Goal: Information Seeking & Learning: Find specific fact

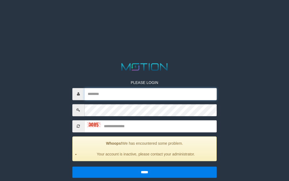
type input "*********"
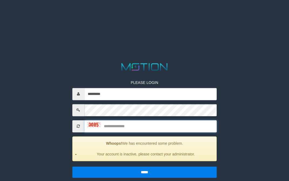
click at [134, 133] on input "text" at bounding box center [150, 126] width 132 height 12
click at [135, 126] on input "text" at bounding box center [150, 126] width 132 height 12
type input "****"
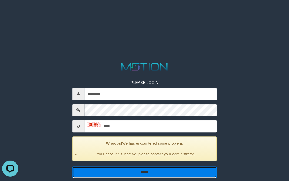
click at [168, 175] on input "*****" at bounding box center [144, 172] width 144 height 11
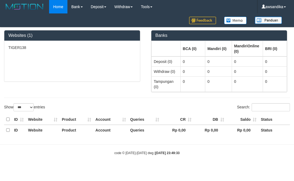
select select "***"
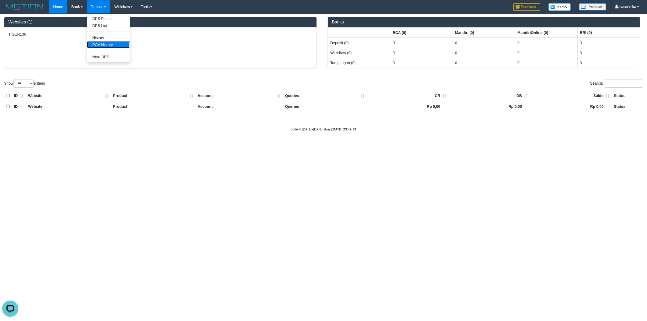
click at [107, 44] on link "PGA History" at bounding box center [108, 44] width 43 height 7
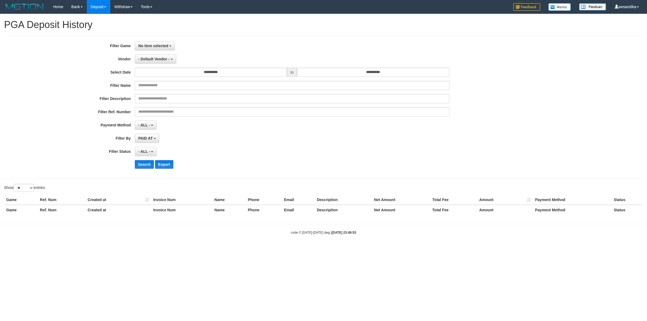
select select
select select "**"
click at [163, 41] on div "**********" at bounding box center [323, 107] width 639 height 143
click at [160, 49] on button "No item selected" at bounding box center [155, 45] width 40 height 9
click at [162, 72] on label "[OXPLAY] TIGER138" at bounding box center [169, 74] width 68 height 8
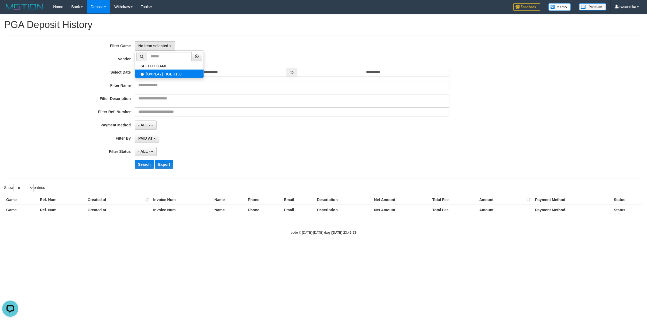
select select "***"
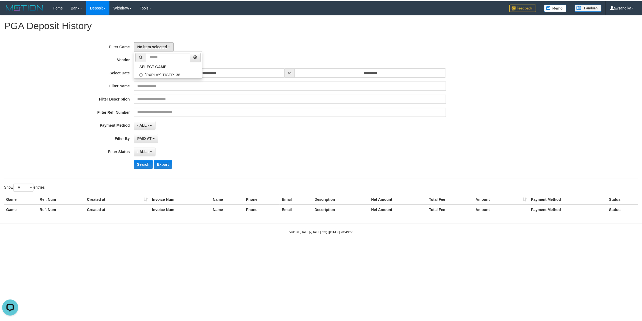
scroll to position [5, 0]
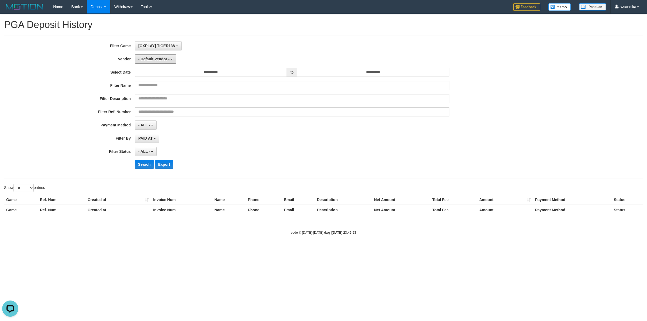
drag, startPoint x: 154, startPoint y: 60, endPoint x: 150, endPoint y: 93, distance: 33.6
click at [154, 59] on span "- Default Vendor -" at bounding box center [153, 59] width 31 height 4
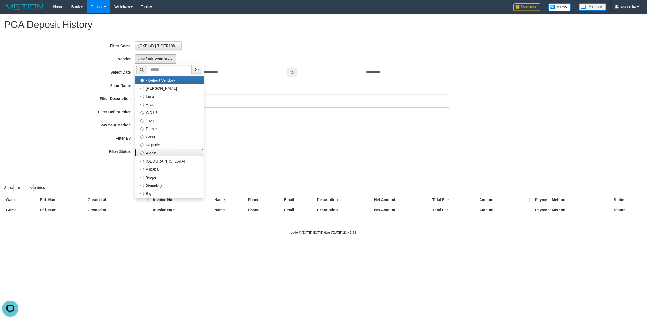
click at [154, 153] on label "Aladin" at bounding box center [169, 153] width 68 height 8
select select "**********"
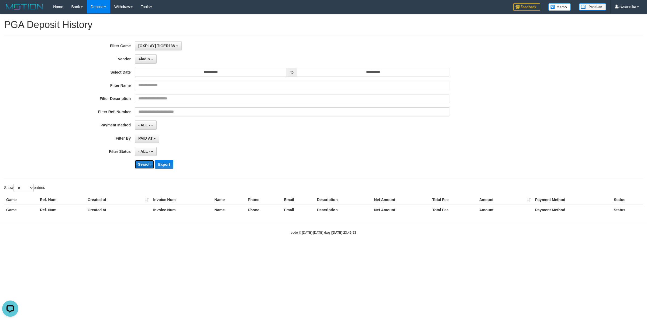
click at [143, 163] on button "Search" at bounding box center [144, 164] width 19 height 9
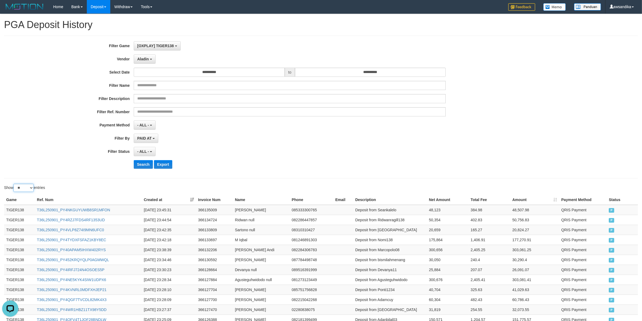
click at [26, 189] on select "** ** ** ***" at bounding box center [23, 188] width 20 height 8
select select "***"
click at [14, 185] on select "** ** ** ***" at bounding box center [23, 188] width 20 height 8
click at [139, 165] on button "Search" at bounding box center [143, 164] width 19 height 9
click at [12, 212] on td "TIGER138" at bounding box center [19, 210] width 31 height 10
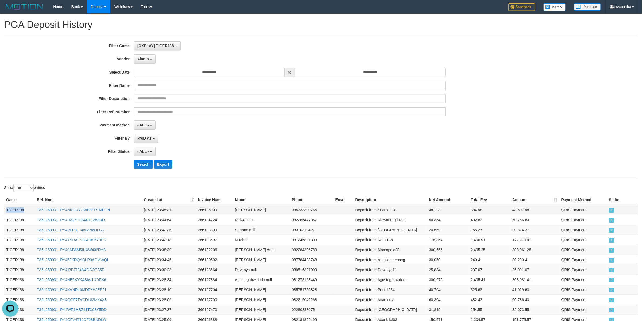
click at [12, 212] on td "TIGER138" at bounding box center [19, 210] width 31 height 10
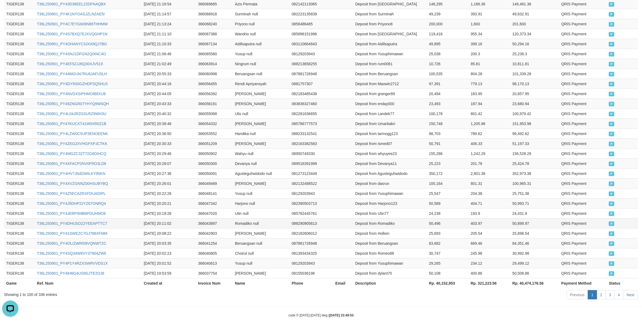
scroll to position [941, 0]
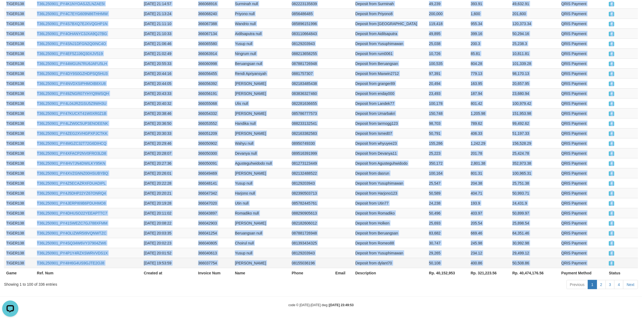
click at [624, 265] on td "P" at bounding box center [622, 263] width 31 height 10
copy tbody "TIGER138 T36L250901_PY4NKGUYUWB8SR1MFON [DATE] 23:45:31 366135009 [PERSON_NAME]…"
click at [271, 231] on td "Beruangsan null" at bounding box center [261, 233] width 57 height 10
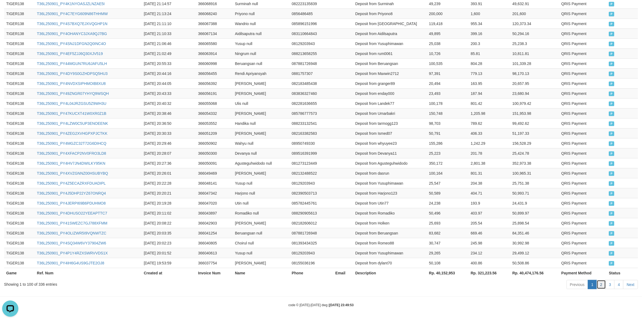
click at [602, 286] on link "2" at bounding box center [601, 284] width 9 height 9
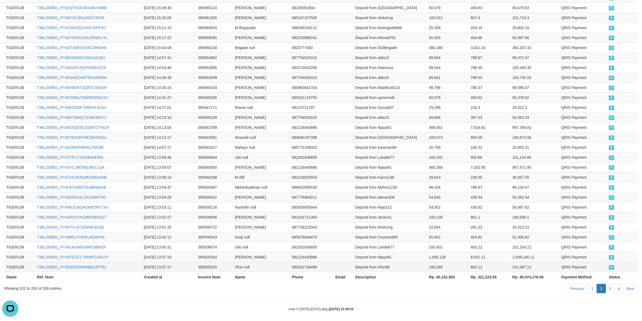
click at [614, 263] on td "P" at bounding box center [622, 267] width 31 height 10
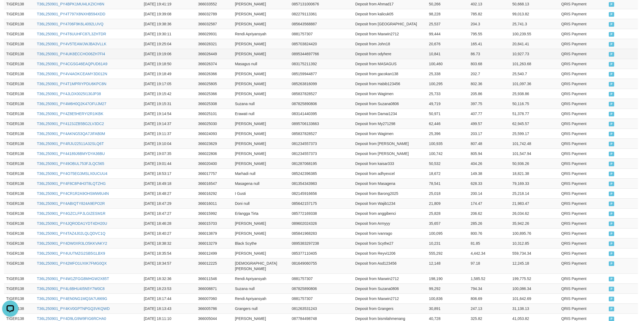
scroll to position [155, 0]
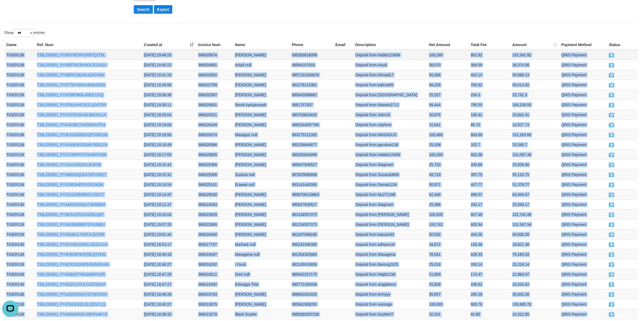
click at [6, 57] on td "TIGER138" at bounding box center [19, 55] width 31 height 10
copy tbody "TIGER138 T36L250901_PY4NY49TPF1RR7Q1T6L [DATE] 19:48:26 366035874 [PERSON_NAME]…"
drag, startPoint x: 250, startPoint y: 251, endPoint x: 303, endPoint y: 262, distance: 54.1
click at [250, 251] on td "Masagena null" at bounding box center [261, 254] width 57 height 10
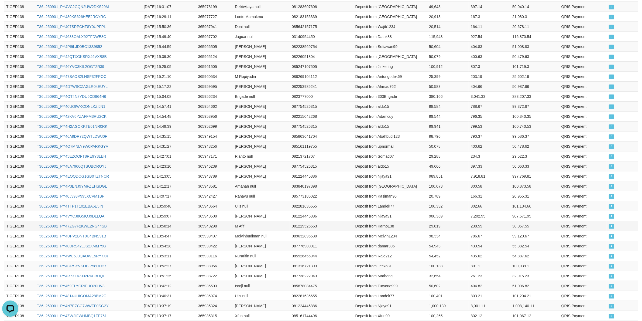
scroll to position [941, 0]
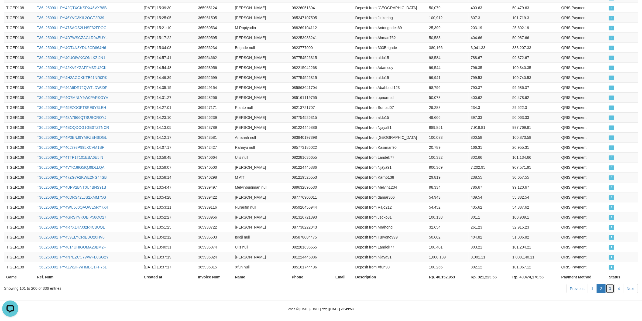
click at [607, 285] on link "3" at bounding box center [609, 288] width 9 height 9
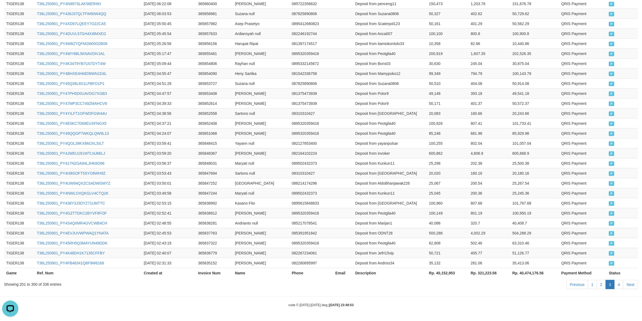
click at [611, 263] on span "P" at bounding box center [611, 263] width 5 height 5
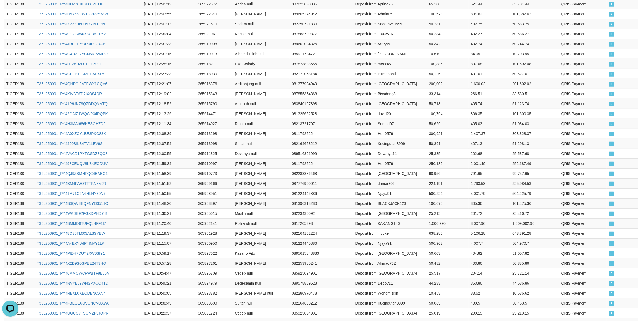
scroll to position [155, 0]
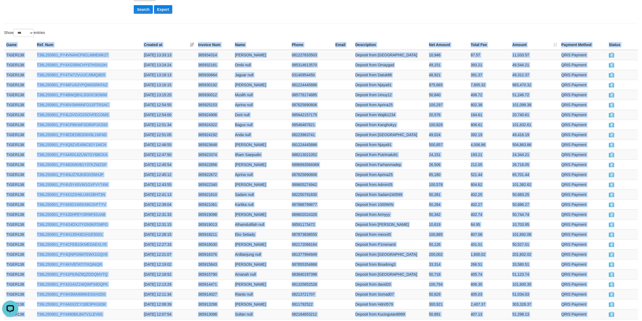
click at [8, 55] on td "TIGER138" at bounding box center [19, 55] width 31 height 10
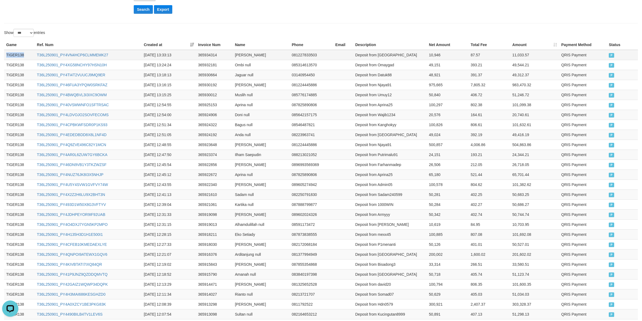
click at [8, 55] on td "TIGER138" at bounding box center [19, 55] width 31 height 10
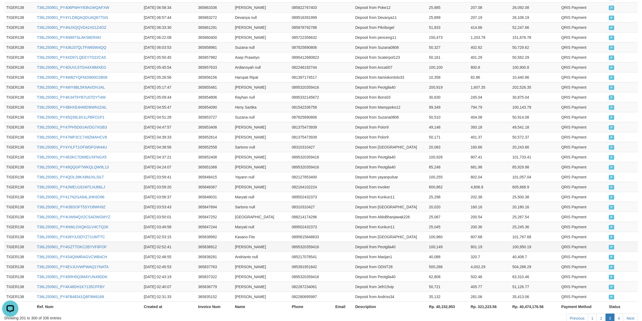
scroll to position [941, 0]
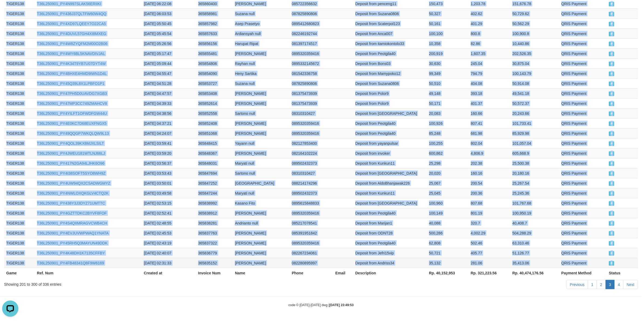
click at [613, 265] on span "P" at bounding box center [611, 263] width 5 height 5
click at [251, 219] on td "Andrianto null" at bounding box center [261, 223] width 57 height 10
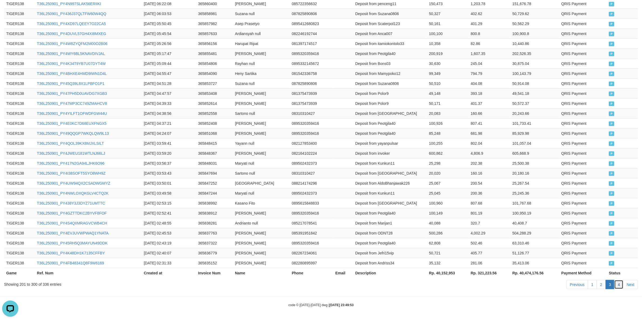
click at [616, 284] on link "4" at bounding box center [618, 284] width 9 height 9
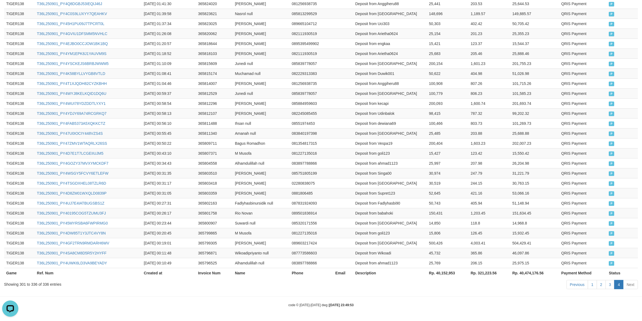
scroll to position [299, 0]
drag, startPoint x: 424, startPoint y: 174, endPoint x: 533, endPoint y: 230, distance: 123.0
click at [425, 175] on td "Deposit from Singa00" at bounding box center [390, 173] width 74 height 10
click at [619, 287] on link "4" at bounding box center [618, 284] width 9 height 9
click at [612, 264] on span "P" at bounding box center [611, 263] width 5 height 5
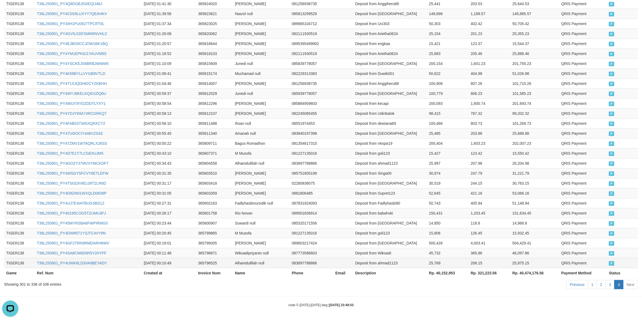
click at [612, 264] on span "P" at bounding box center [611, 263] width 5 height 5
click at [608, 263] on td "P" at bounding box center [622, 263] width 31 height 10
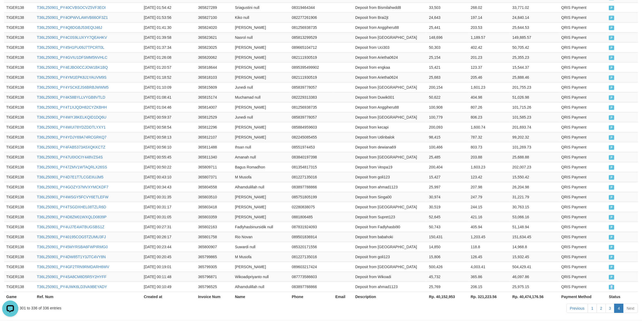
scroll to position [0, 0]
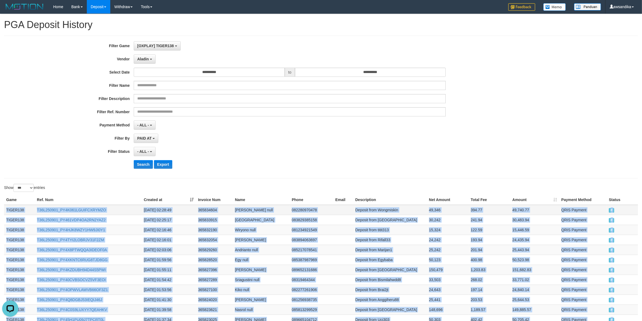
click at [11, 212] on td "TIGER138" at bounding box center [19, 210] width 31 height 10
copy tbody "TIGER138 T36L250901_PY4K061LGUIFCXRYMZO [DATE] 02:28:49 365834604 [PERSON_NAME]…"
click at [143, 54] on button "Aladin" at bounding box center [145, 58] width 22 height 9
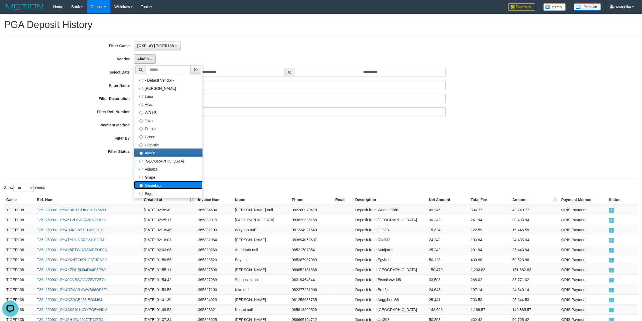
click at [154, 185] on label "Gameboy" at bounding box center [168, 185] width 68 height 8
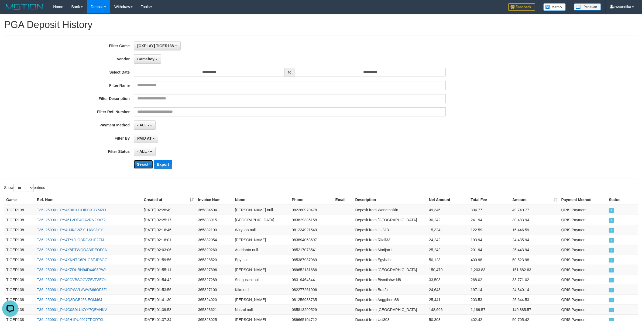
click at [146, 164] on button "Search" at bounding box center [143, 164] width 19 height 9
drag, startPoint x: 146, startPoint y: 166, endPoint x: 138, endPoint y: 164, distance: 8.3
click at [146, 166] on button "Search" at bounding box center [143, 164] width 19 height 9
click at [15, 211] on td "TIGER138" at bounding box center [19, 210] width 31 height 10
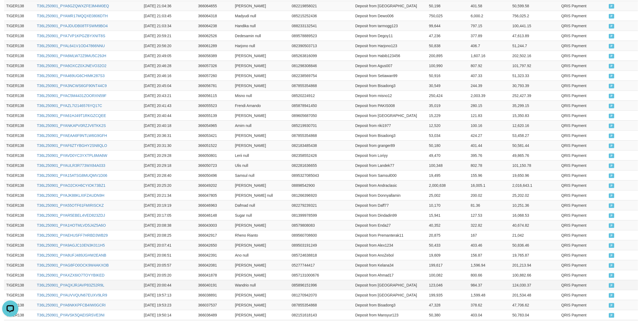
scroll to position [941, 0]
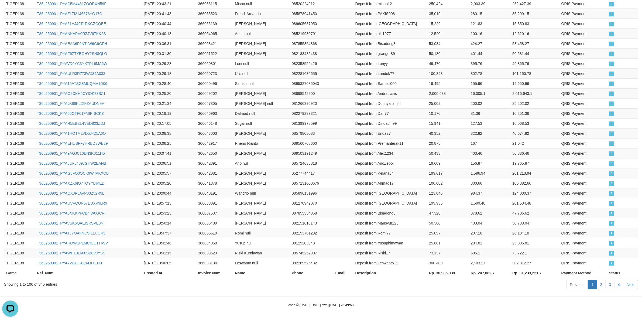
click at [626, 268] on th "Status" at bounding box center [622, 273] width 31 height 10
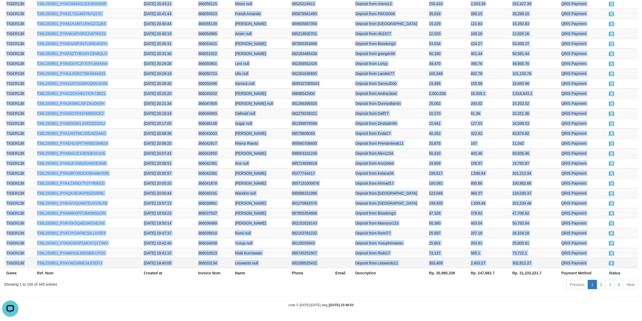
click at [618, 265] on td "P" at bounding box center [622, 263] width 31 height 10
copy tbody "TIGER138 T36L250901_PYAPJVIICASXJQSBDFJ [DATE] 23:46:38 366135501 [PERSON_NAME]…"
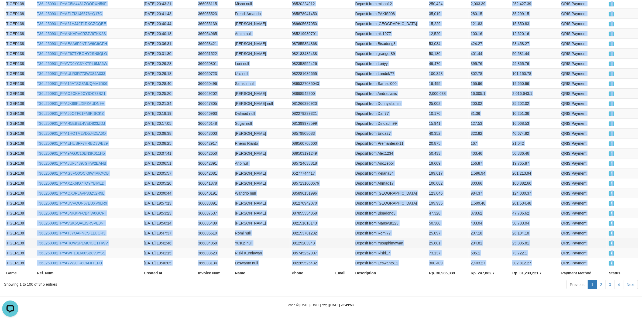
click at [270, 242] on td "Yusup null" at bounding box center [261, 243] width 57 height 10
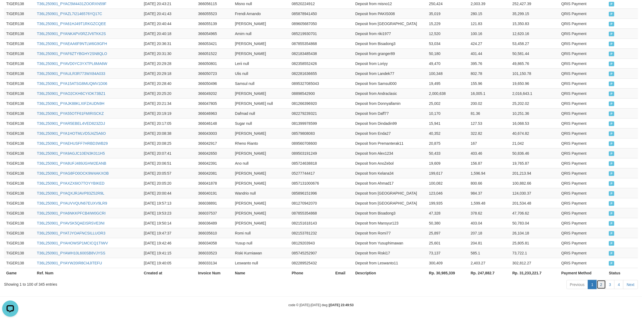
click at [599, 282] on link "2" at bounding box center [601, 284] width 9 height 9
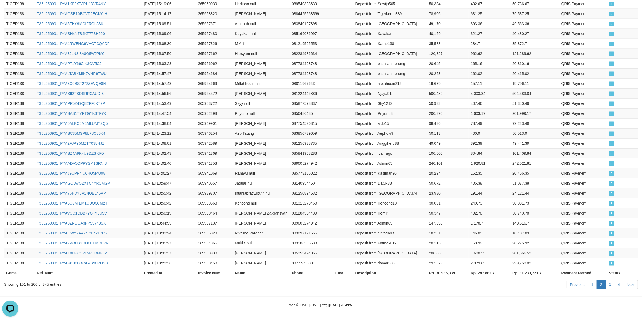
click at [611, 264] on span "P" at bounding box center [611, 263] width 5 height 5
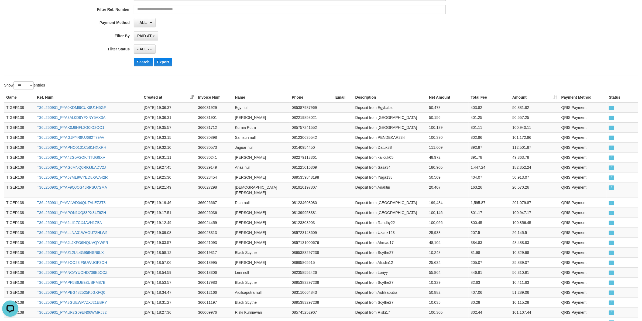
scroll to position [42, 0]
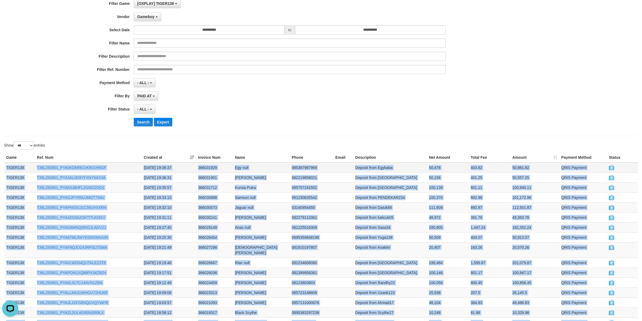
click at [7, 170] on td "TIGER138" at bounding box center [19, 168] width 31 height 10
copy tbody "TIGER138 T36L250901_PYA0KDMI9CUK9U1H5GF [DATE] 19:36:37 366031929 Egy null 0853…"
drag, startPoint x: 237, startPoint y: 261, endPoint x: 289, endPoint y: 268, distance: 52.5
click at [237, 261] on td "Rian null" at bounding box center [261, 263] width 57 height 10
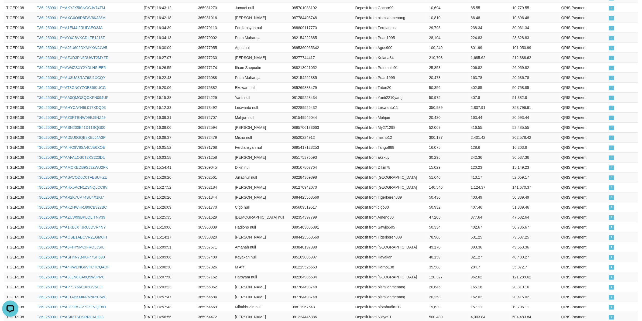
scroll to position [941, 0]
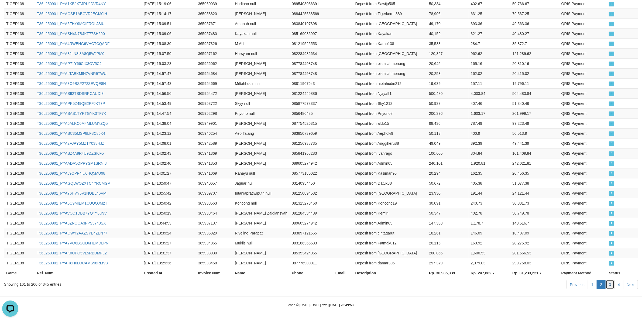
click at [611, 284] on link "3" at bounding box center [609, 284] width 9 height 9
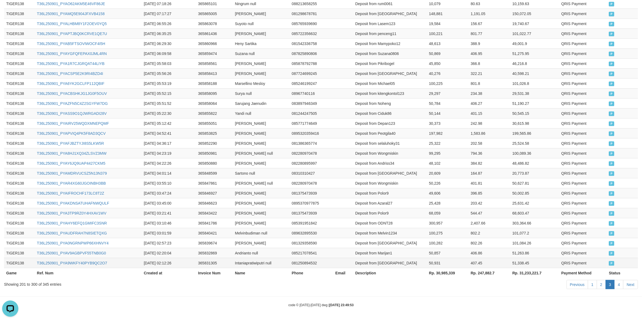
click at [612, 262] on span "P" at bounding box center [611, 263] width 5 height 5
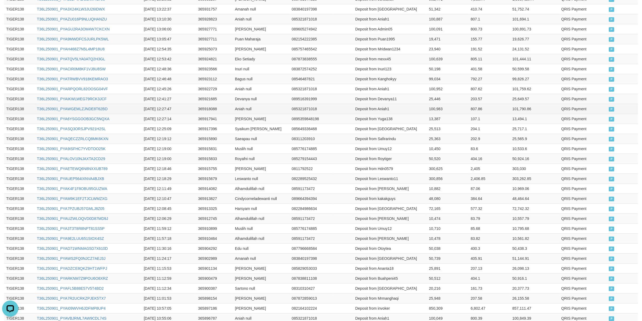
scroll to position [42, 0]
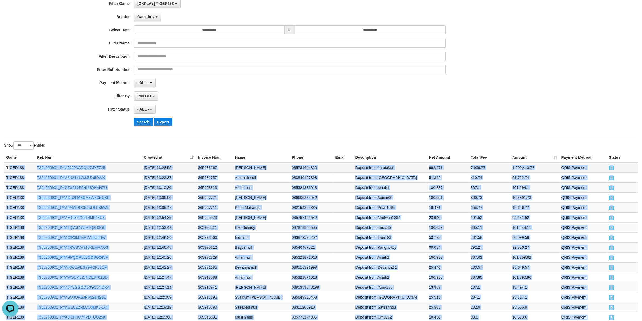
click at [10, 168] on td "TIGER138" at bounding box center [19, 168] width 31 height 10
copy tbody "GER138 T36L250901_PYA6J2PVADCLXMYZ7J5 [DATE] 13:28:52 365933267 [PERSON_NAME] 0…"
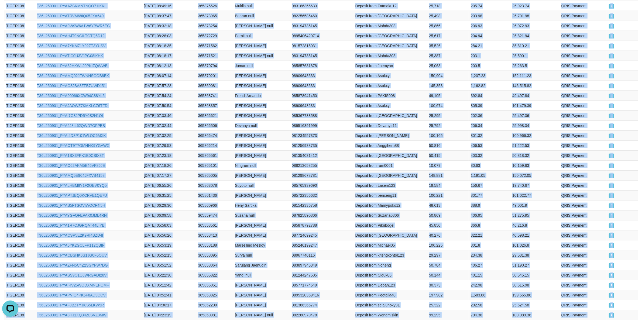
scroll to position [941, 0]
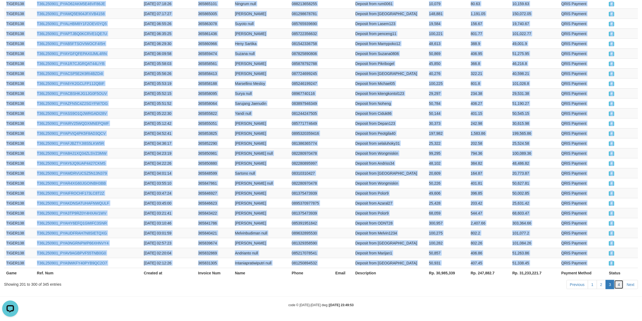
click at [617, 285] on link "4" at bounding box center [618, 284] width 9 height 9
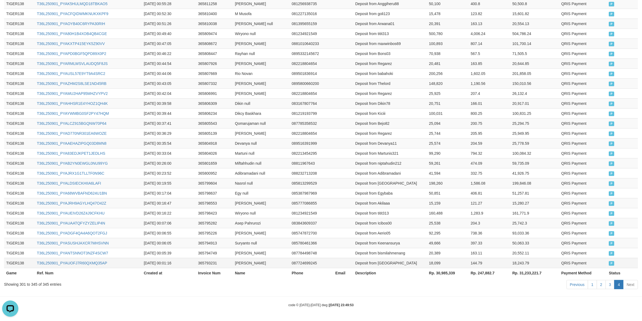
click at [611, 265] on span "P" at bounding box center [611, 263] width 5 height 5
click at [610, 260] on td "P" at bounding box center [622, 263] width 31 height 10
click at [611, 260] on td "P" at bounding box center [622, 263] width 31 height 10
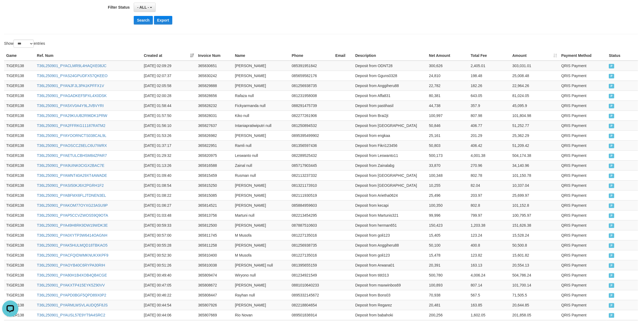
scroll to position [52, 0]
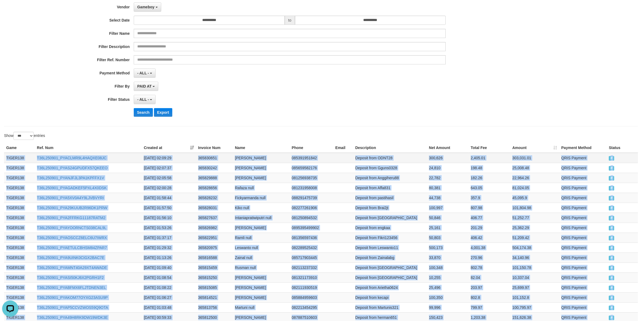
click at [9, 160] on td "TIGER138" at bounding box center [19, 158] width 31 height 10
copy tbody "TIGER138 T36L250901_PYACLMR9L4HAQXE08JC [DATE] 02:09:29 365830651 Said Rajab 08…"
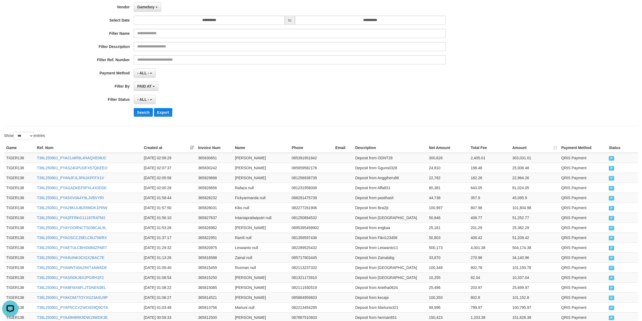
drag, startPoint x: 236, startPoint y: 112, endPoint x: 182, endPoint y: 91, distance: 57.9
click at [236, 111] on div "Search Export" at bounding box center [334, 112] width 401 height 9
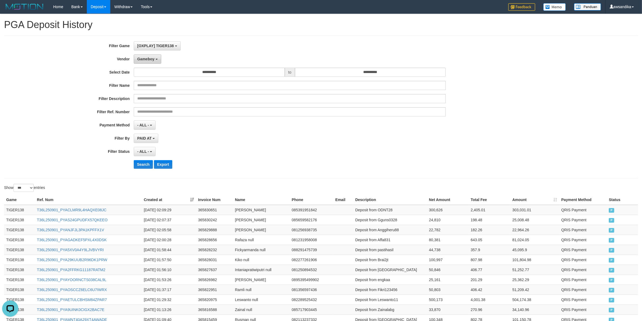
click at [151, 60] on span "Gameboy" at bounding box center [145, 59] width 17 height 4
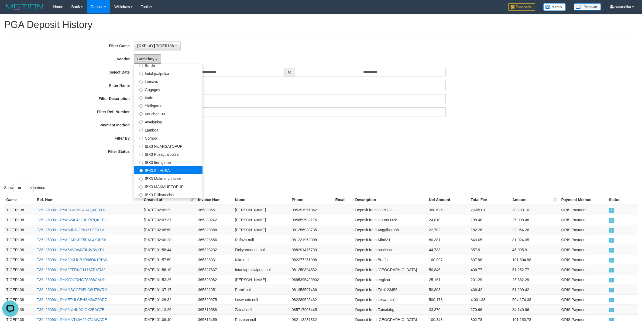
scroll to position [177, 0]
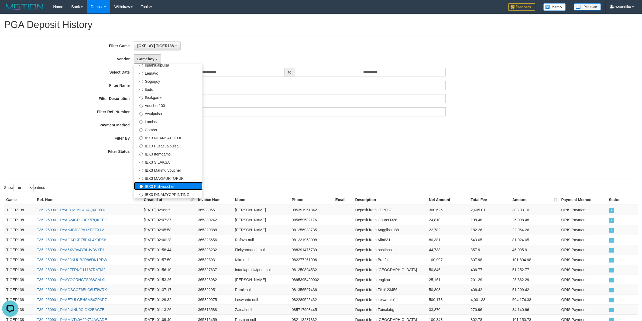
click at [166, 187] on label "IBX3 Pilihvoucher" at bounding box center [168, 186] width 68 height 8
select select "**********"
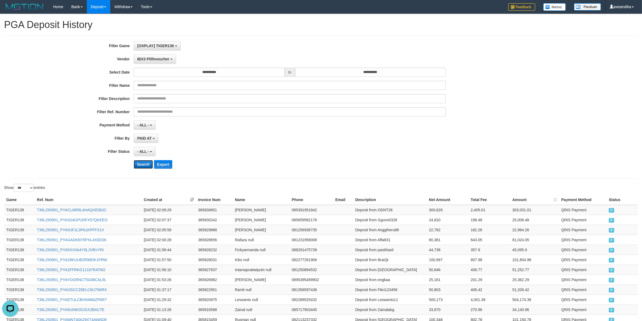
click at [139, 167] on button "Search" at bounding box center [143, 164] width 19 height 9
click at [14, 207] on td "TIGER138" at bounding box center [19, 210] width 31 height 10
click at [20, 211] on td "TIGER138" at bounding box center [19, 210] width 31 height 10
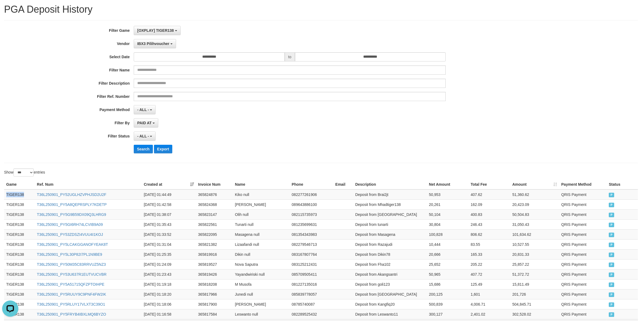
scroll to position [118, 0]
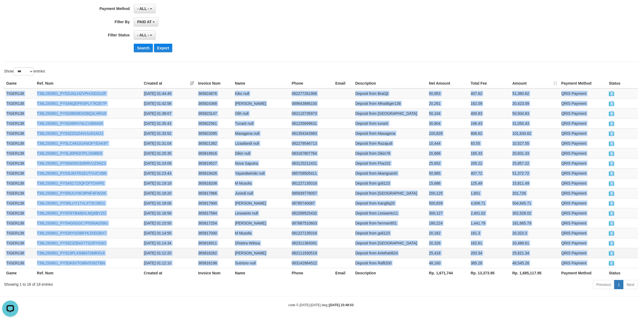
click at [617, 262] on td "P" at bounding box center [622, 263] width 31 height 10
copy tbody "TIGER138 T36L250901_PY52UGLHZVPHJSD2U2F [DATE] 01:44:49 365824876 Kiko null 082…"
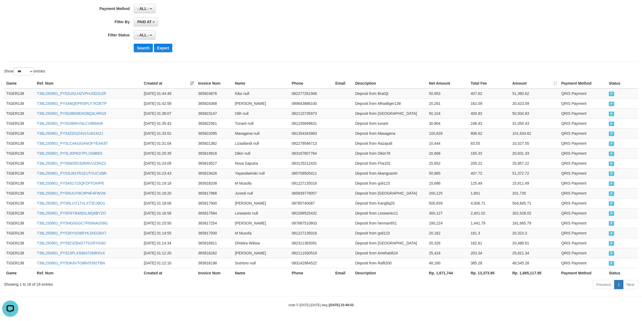
drag, startPoint x: 258, startPoint y: 45, endPoint x: 397, endPoint y: 35, distance: 139.2
click at [259, 45] on div "Search Export" at bounding box center [334, 48] width 401 height 9
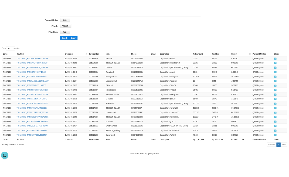
scroll to position [132, 0]
